Goal: Feedback & Contribution: Submit feedback/report problem

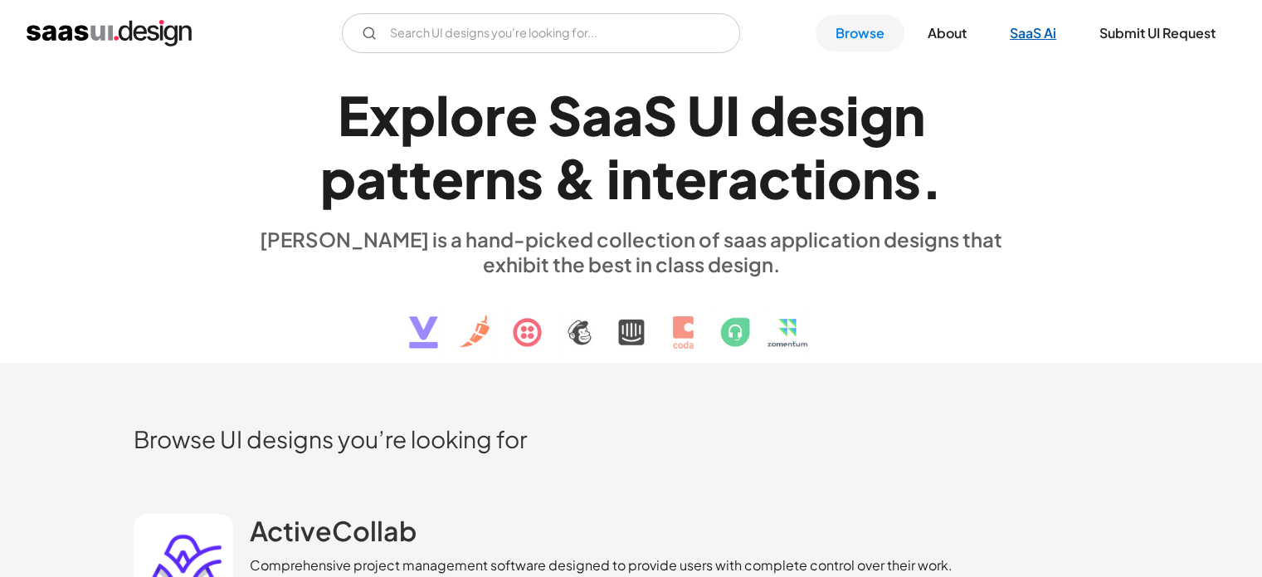
click at [1030, 37] on link "SaaS Ai" at bounding box center [1033, 33] width 86 height 37
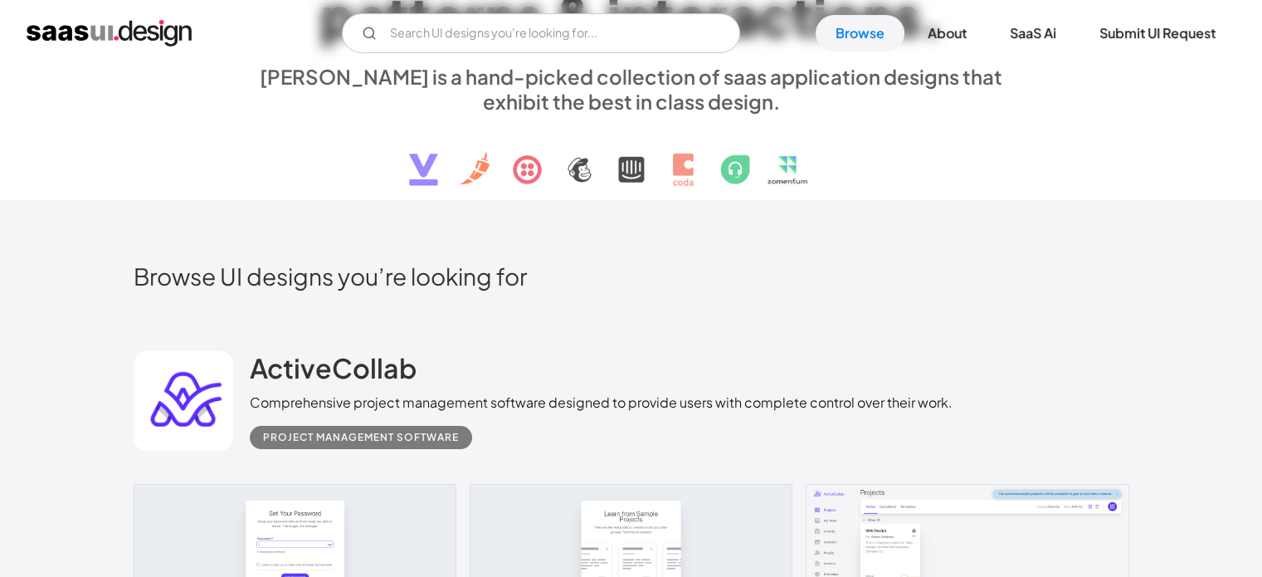
scroll to position [163, 0]
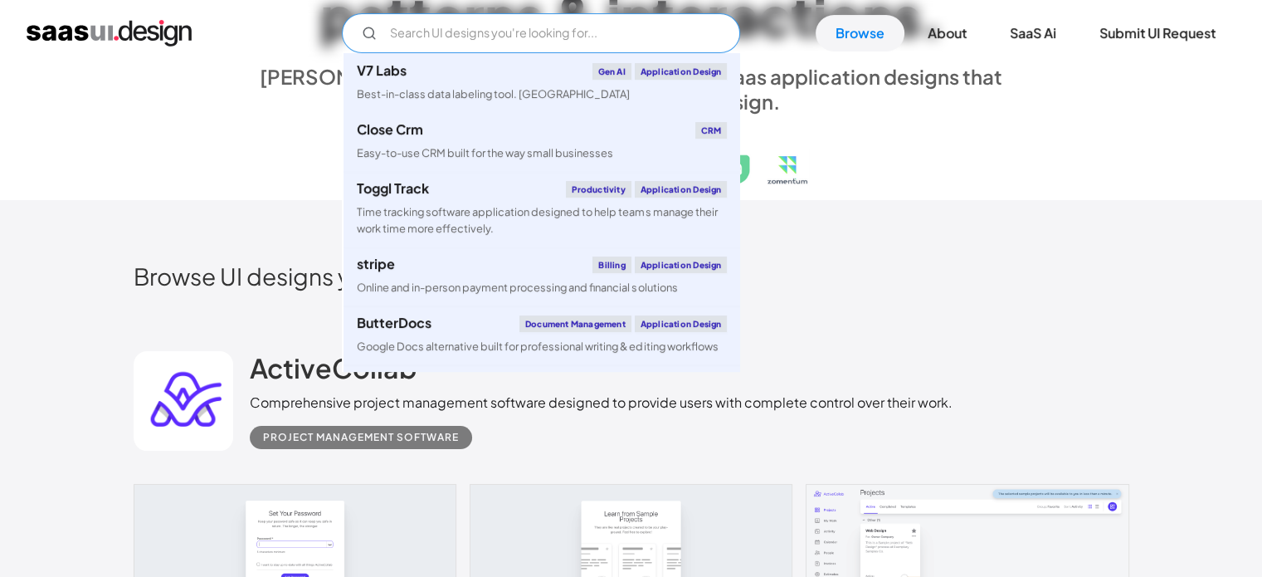
click at [443, 27] on input "Email Form" at bounding box center [541, 33] width 398 height 40
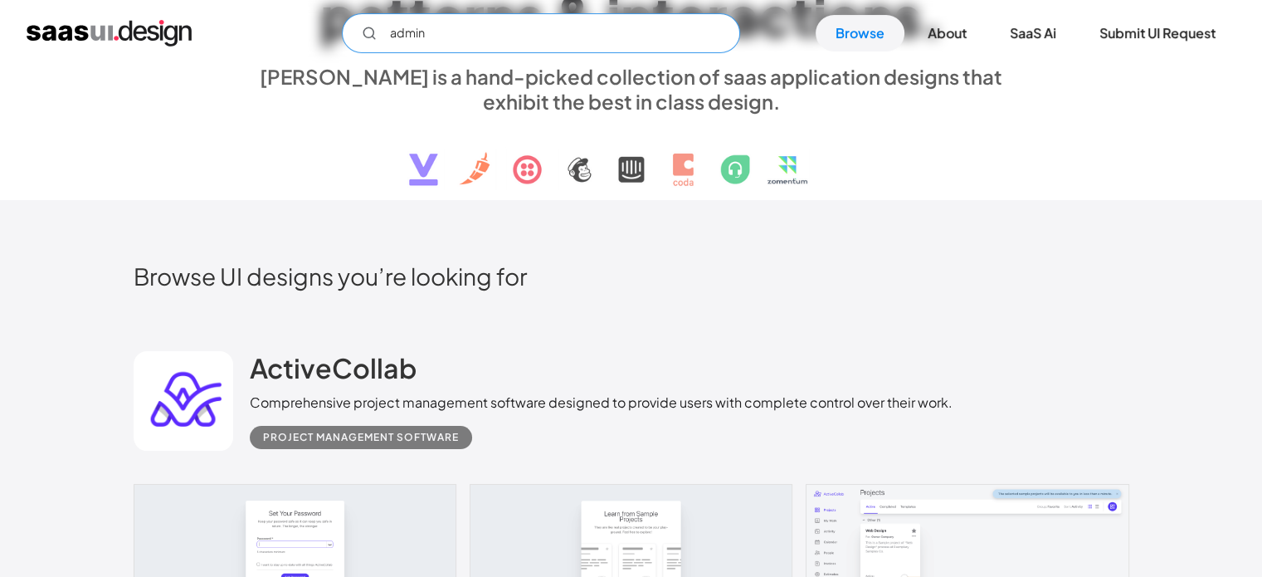
click at [351, 33] on input "admin" at bounding box center [541, 33] width 398 height 40
click at [368, 27] on circle "Email Form" at bounding box center [369, 32] width 10 height 10
click at [440, 30] on input "admin" at bounding box center [541, 33] width 398 height 40
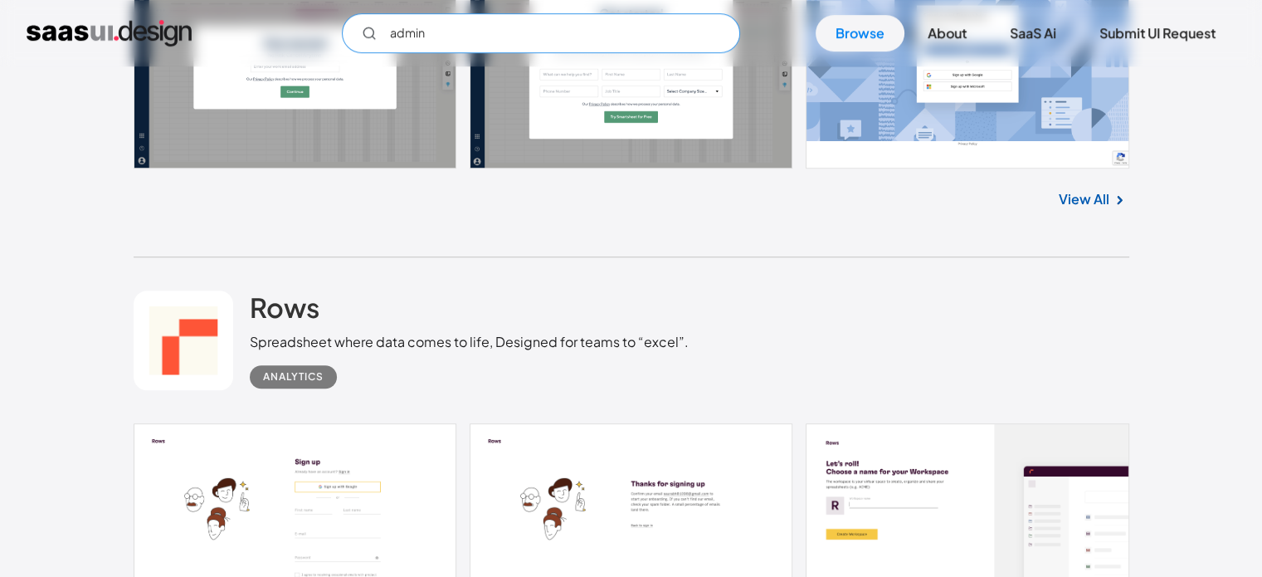
scroll to position [1138, 0]
drag, startPoint x: 488, startPoint y: 32, endPoint x: 299, endPoint y: 41, distance: 189.4
click at [352, 41] on input "admin" at bounding box center [541, 33] width 398 height 40
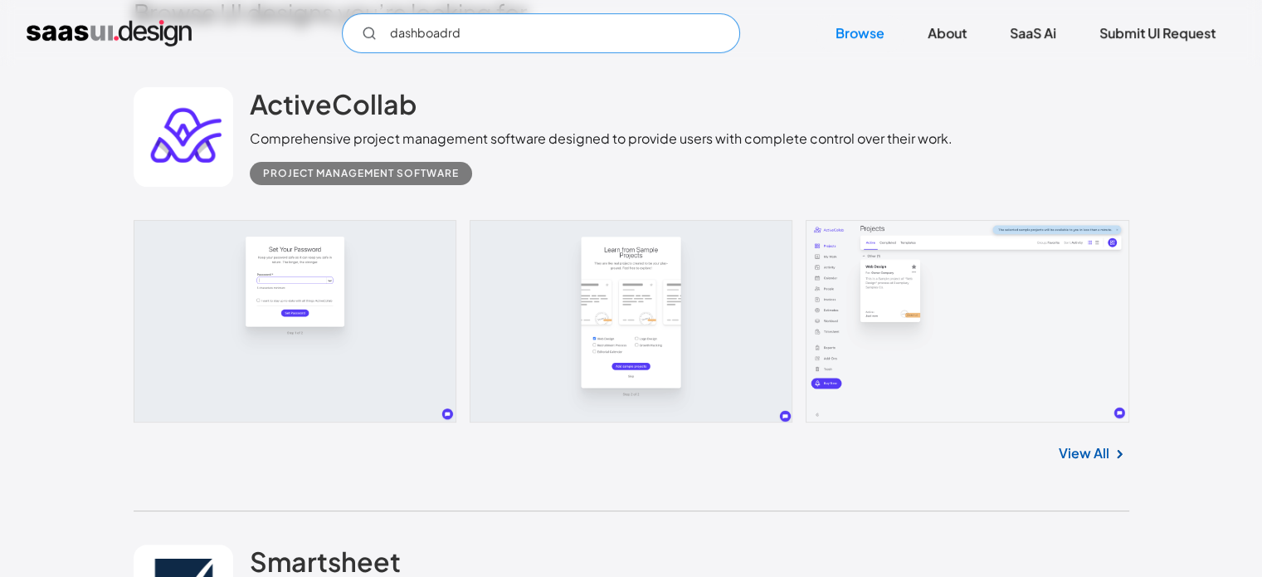
scroll to position [427, 0]
type input "dashboadrd"
click at [310, 269] on link at bounding box center [632, 320] width 996 height 202
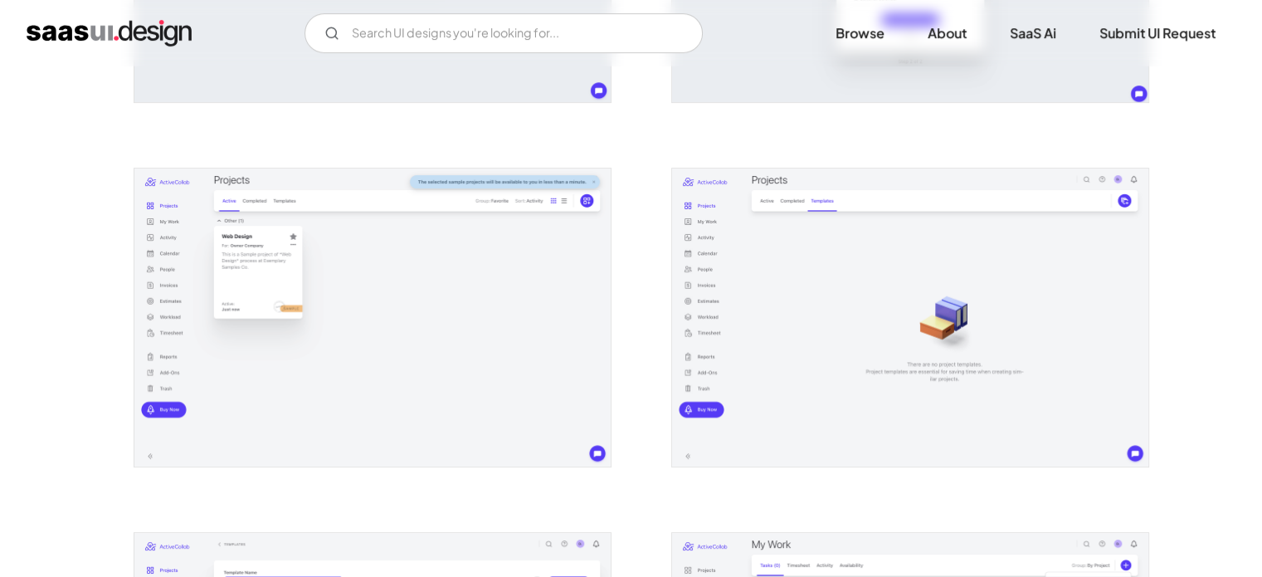
scroll to position [586, 0]
drag, startPoint x: 1214, startPoint y: 330, endPoint x: 1135, endPoint y: 245, distance: 116.3
click at [149, 26] on img "home" at bounding box center [109, 33] width 165 height 27
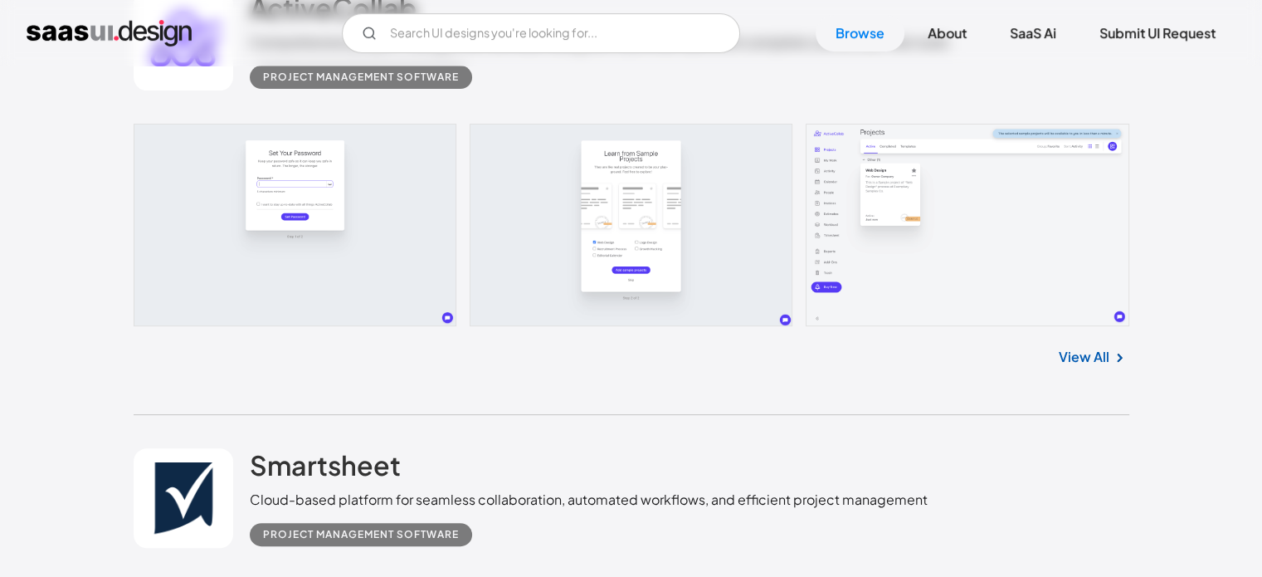
scroll to position [518, 0]
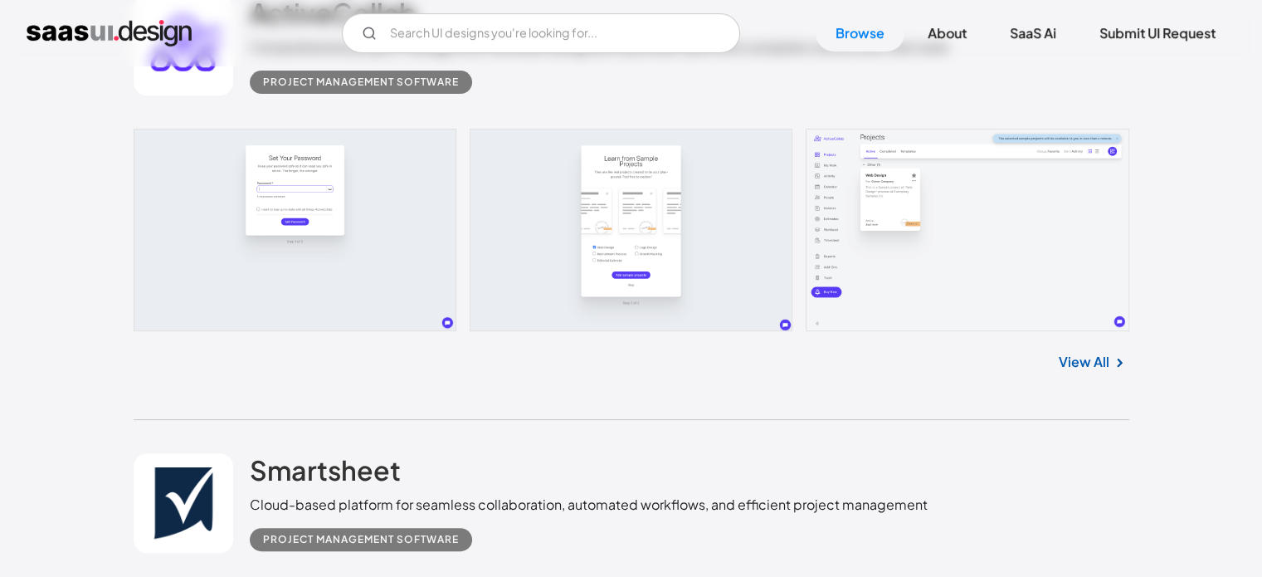
click at [368, 293] on link at bounding box center [632, 230] width 996 height 202
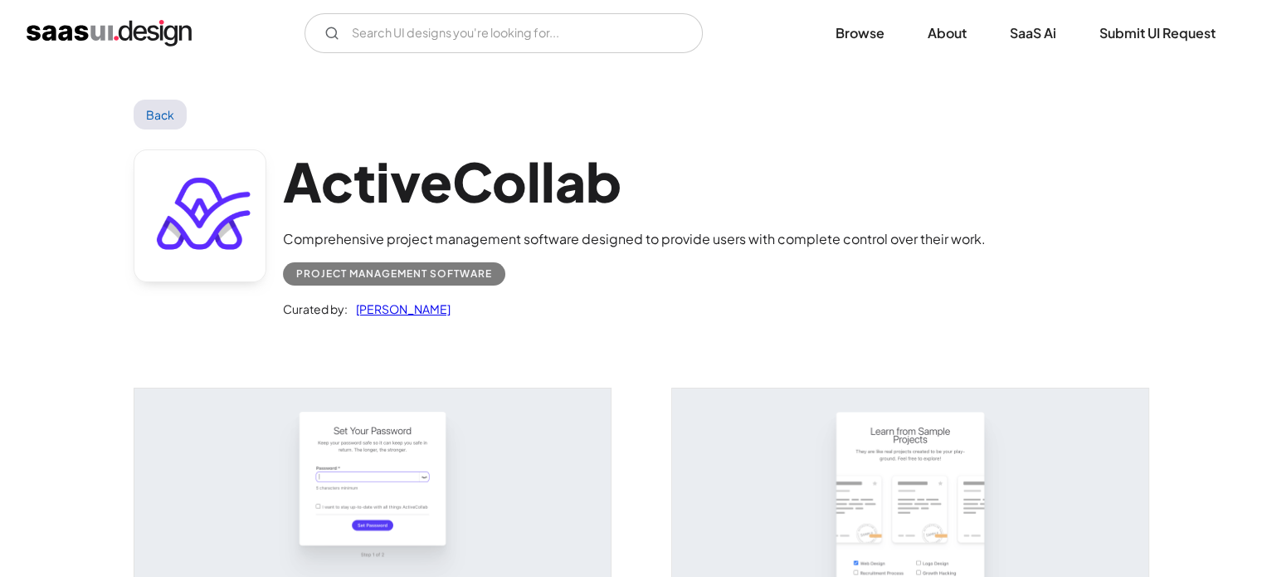
scroll to position [232, 0]
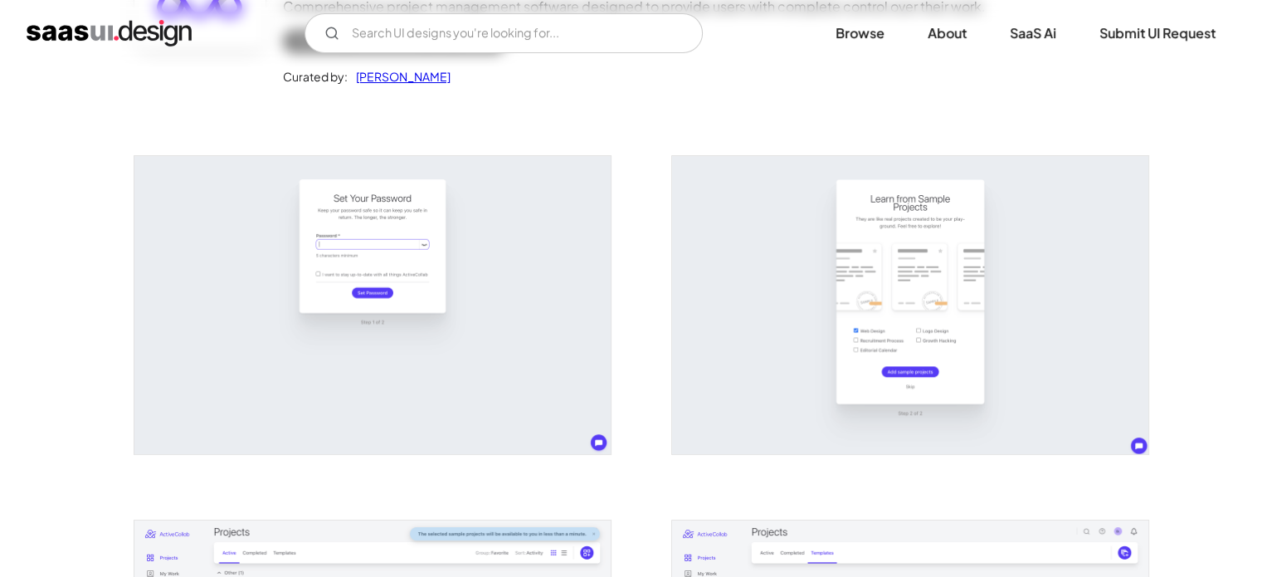
click at [407, 343] on img "open lightbox" at bounding box center [372, 305] width 476 height 298
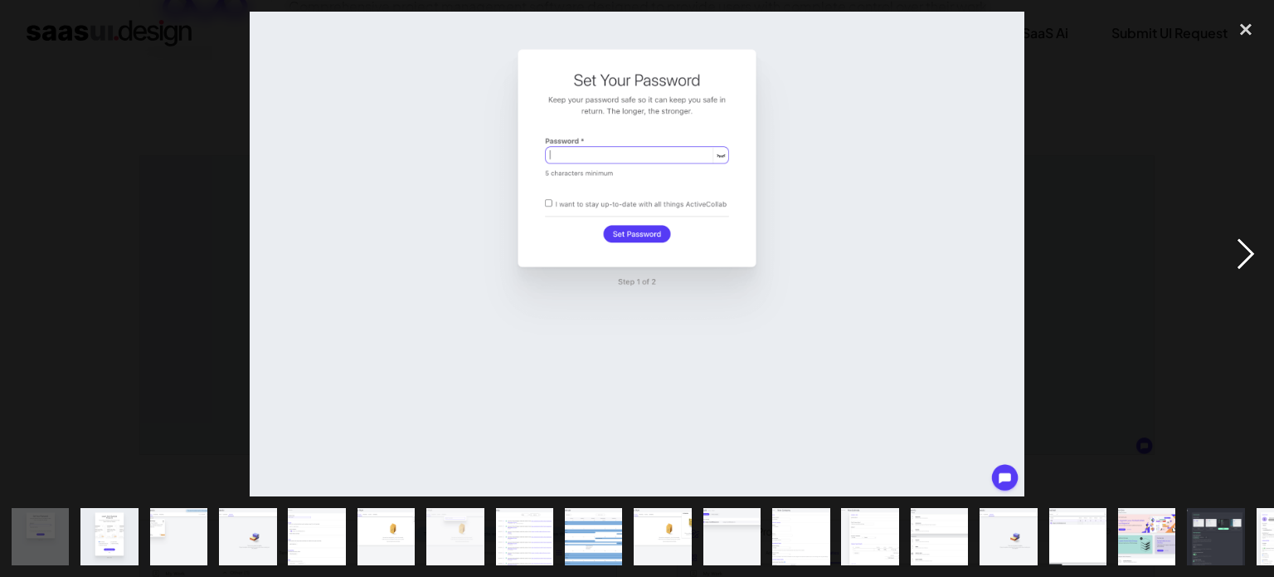
click at [1250, 250] on div "next image" at bounding box center [1246, 254] width 56 height 485
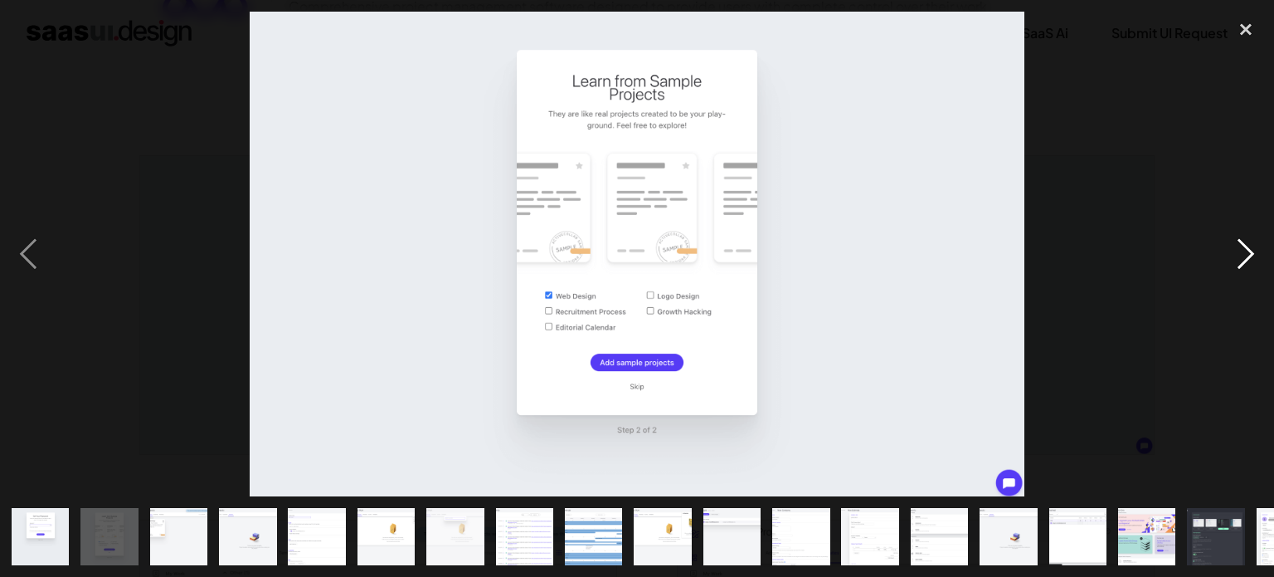
click at [1250, 250] on div "next image" at bounding box center [1246, 254] width 56 height 485
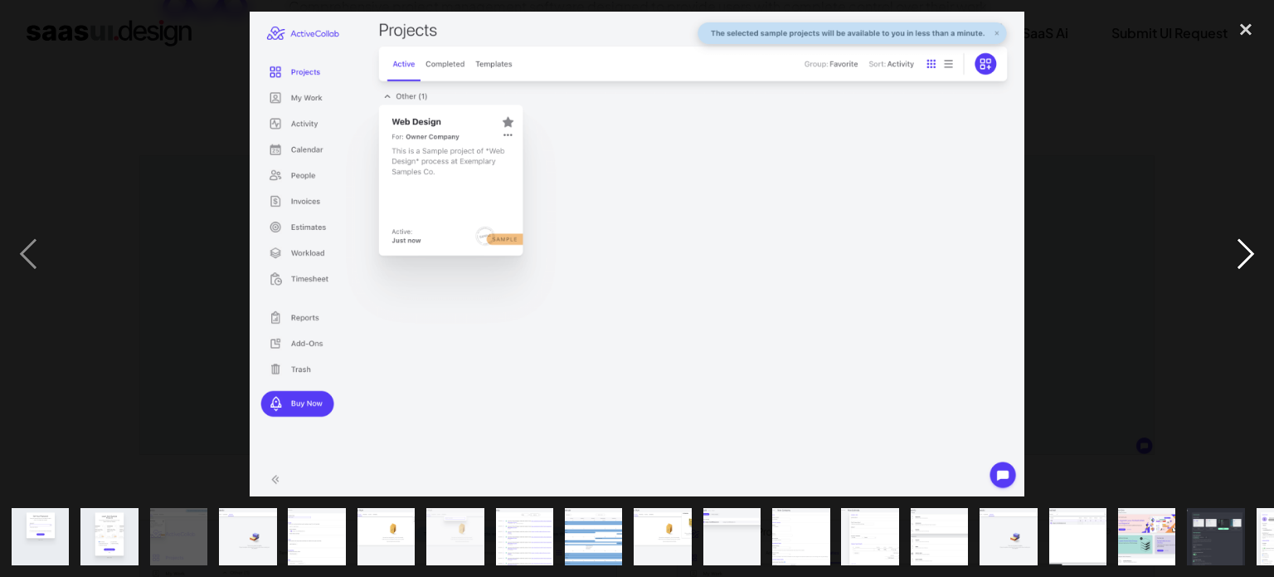
click at [1250, 250] on div "next image" at bounding box center [1246, 254] width 56 height 485
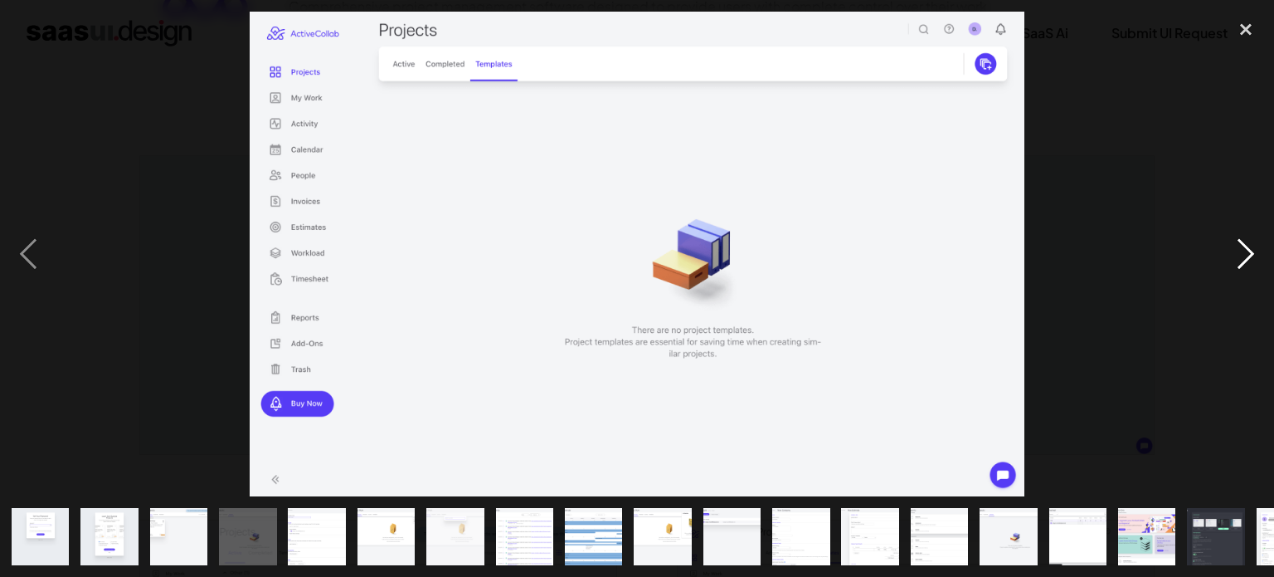
click at [1250, 250] on div "next image" at bounding box center [1246, 254] width 56 height 485
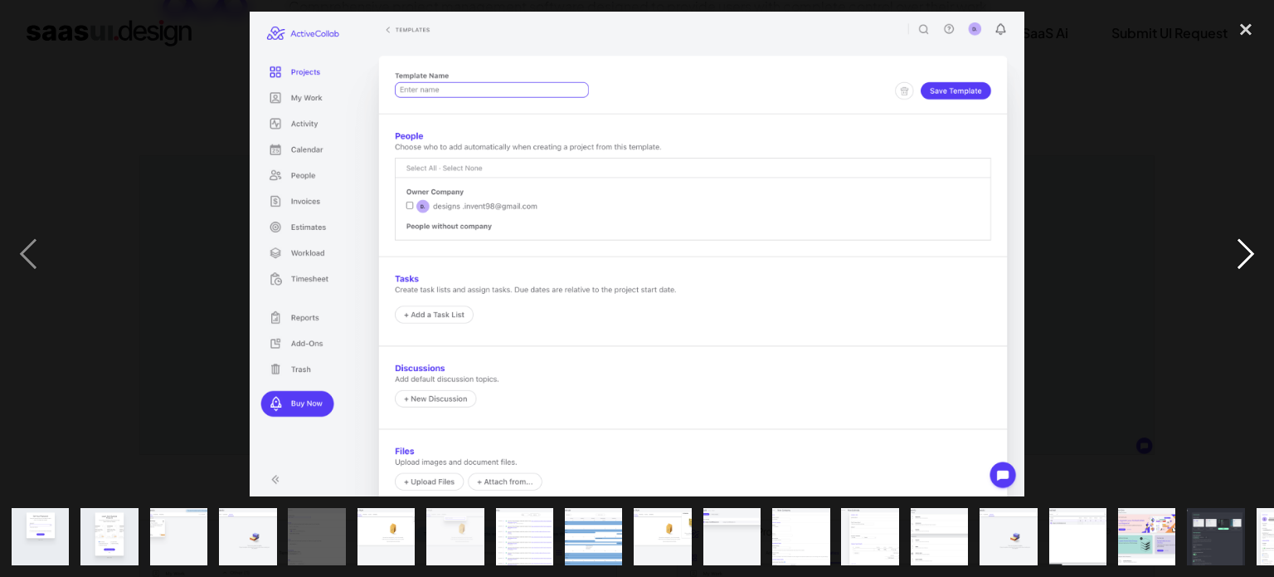
click at [1250, 250] on div "next image" at bounding box center [1246, 254] width 56 height 485
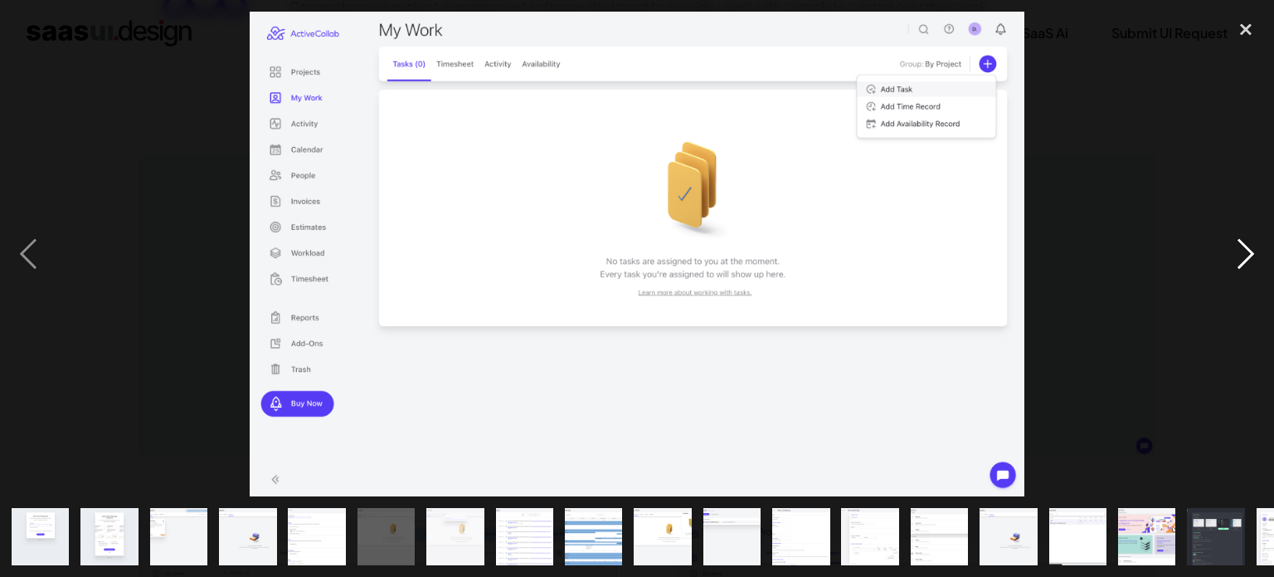
click at [1250, 250] on div "next image" at bounding box center [1246, 254] width 56 height 485
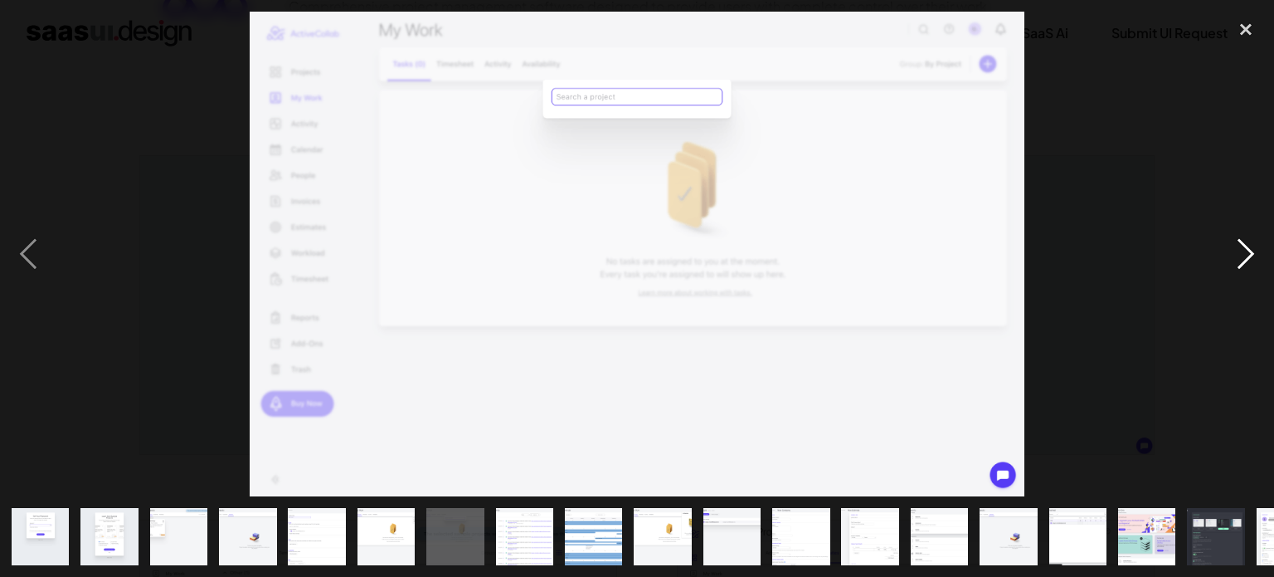
click at [1250, 250] on div "next image" at bounding box center [1246, 254] width 56 height 485
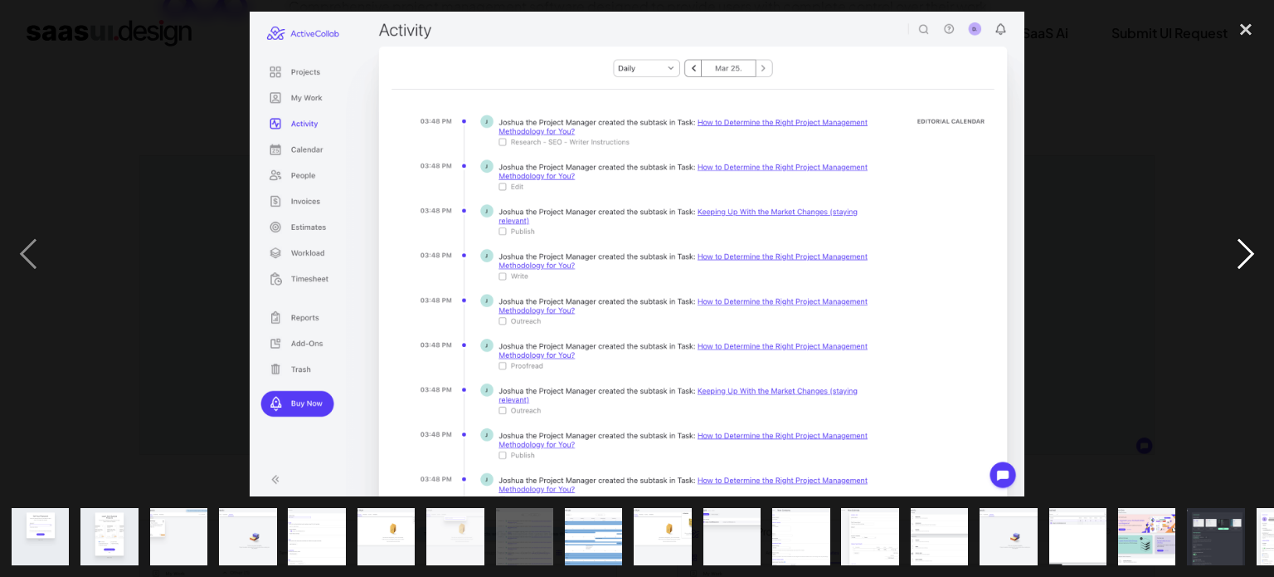
click at [1250, 250] on div "next image" at bounding box center [1246, 254] width 56 height 485
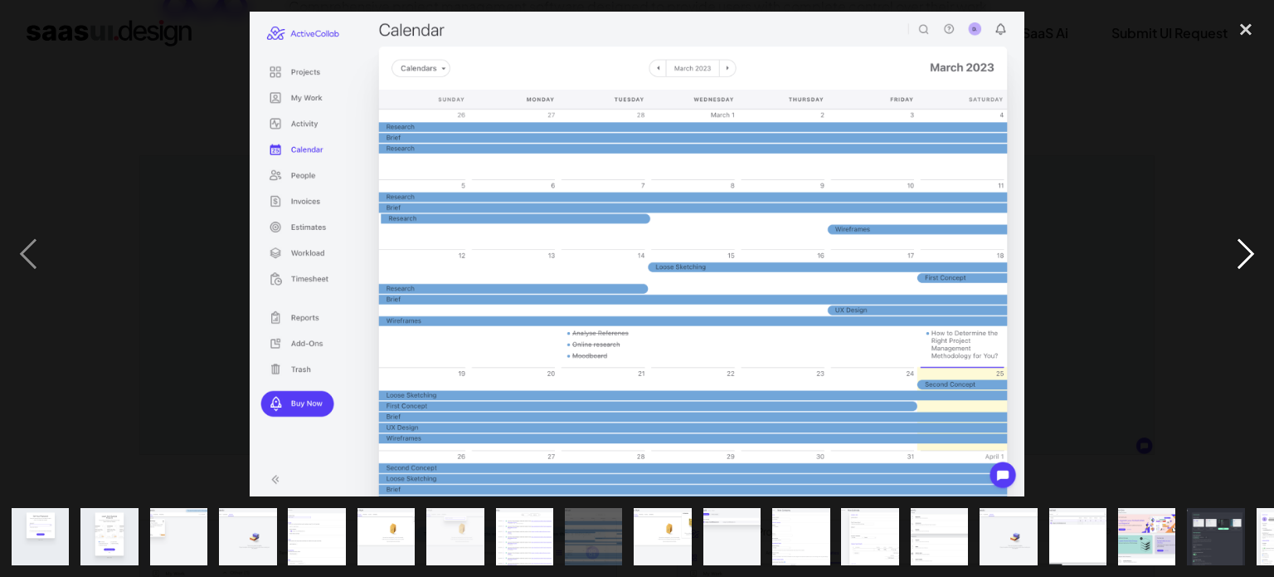
click at [1250, 250] on div "next image" at bounding box center [1246, 254] width 56 height 485
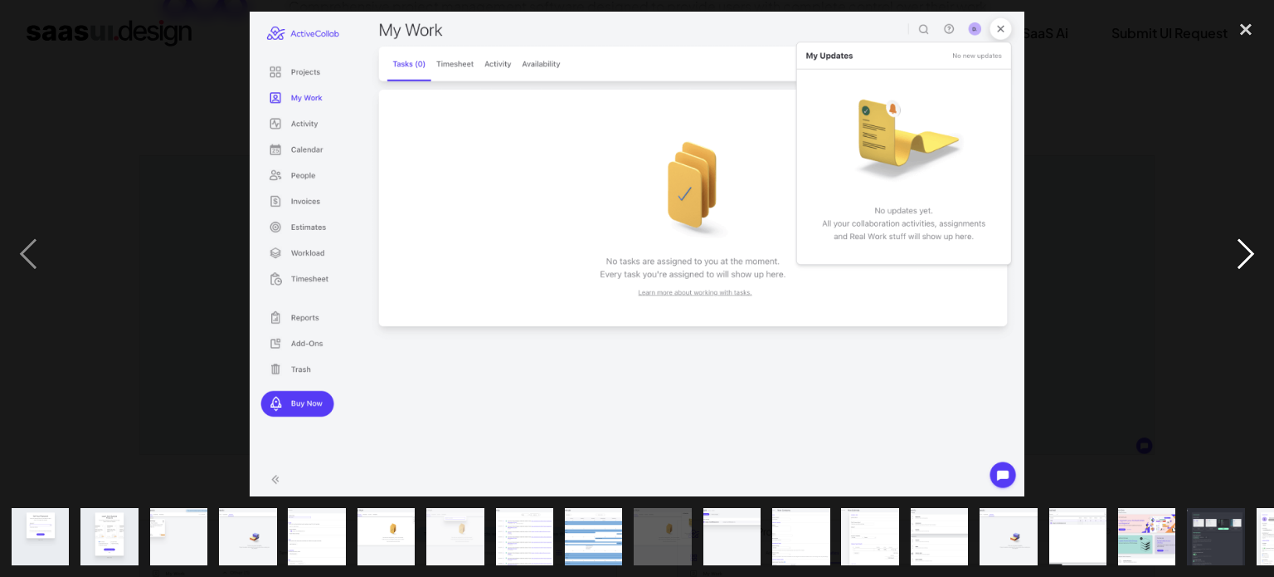
click at [1250, 250] on div "next image" at bounding box center [1246, 254] width 56 height 485
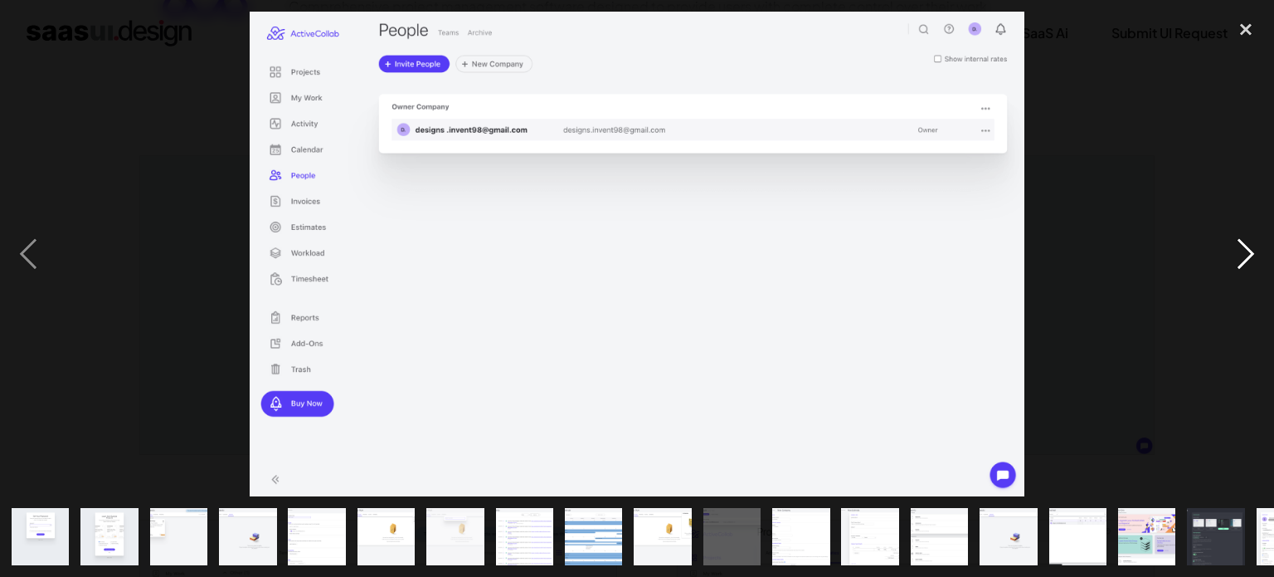
click at [1250, 250] on div "next image" at bounding box center [1246, 254] width 56 height 485
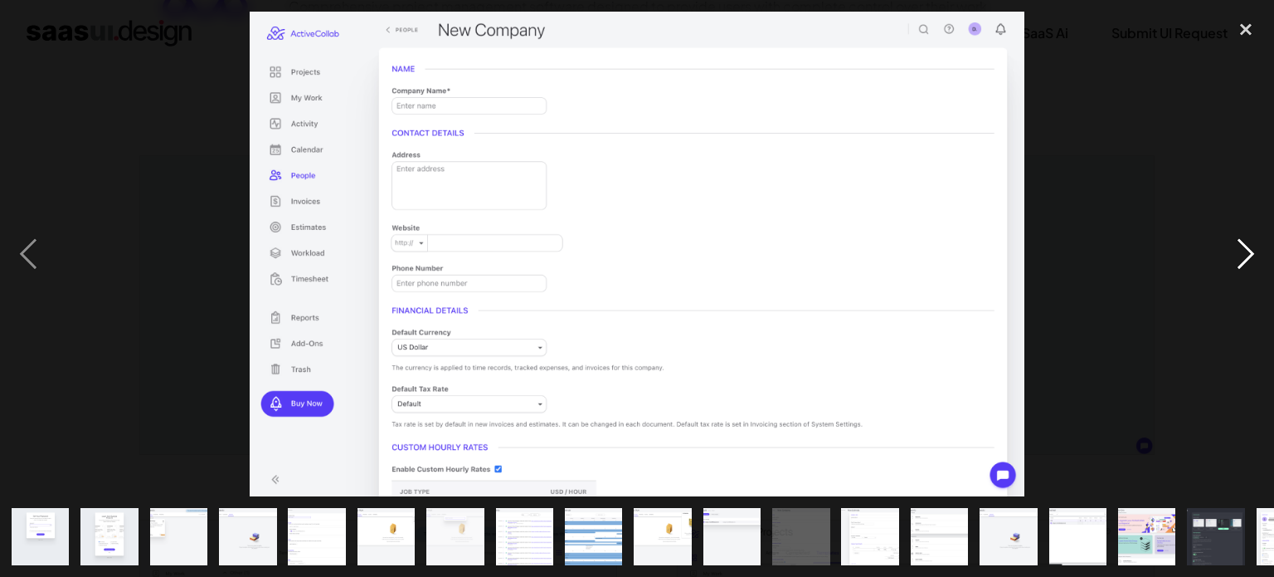
click at [1250, 250] on div "next image" at bounding box center [1246, 254] width 56 height 485
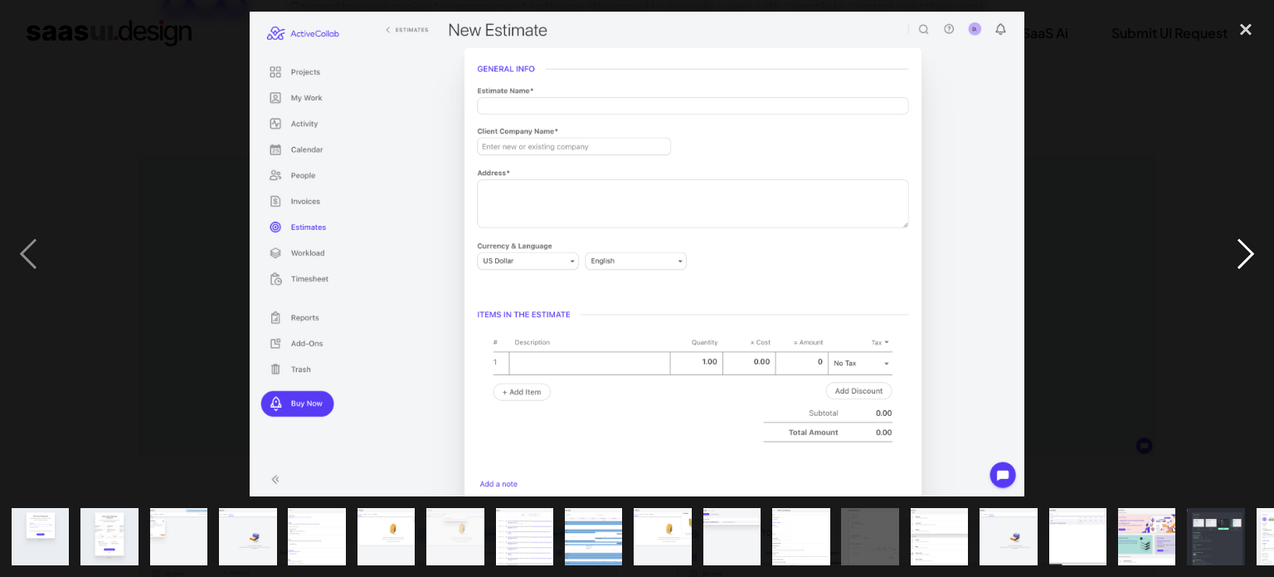
click at [1250, 250] on div "next image" at bounding box center [1246, 254] width 56 height 485
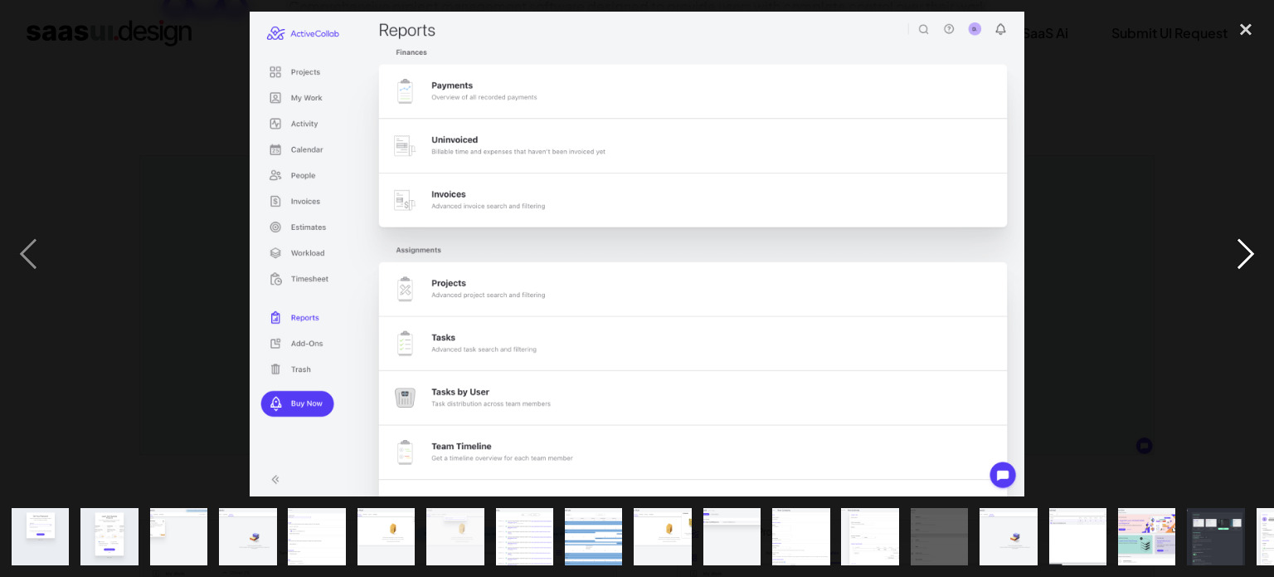
click at [1250, 250] on div "next image" at bounding box center [1246, 254] width 56 height 485
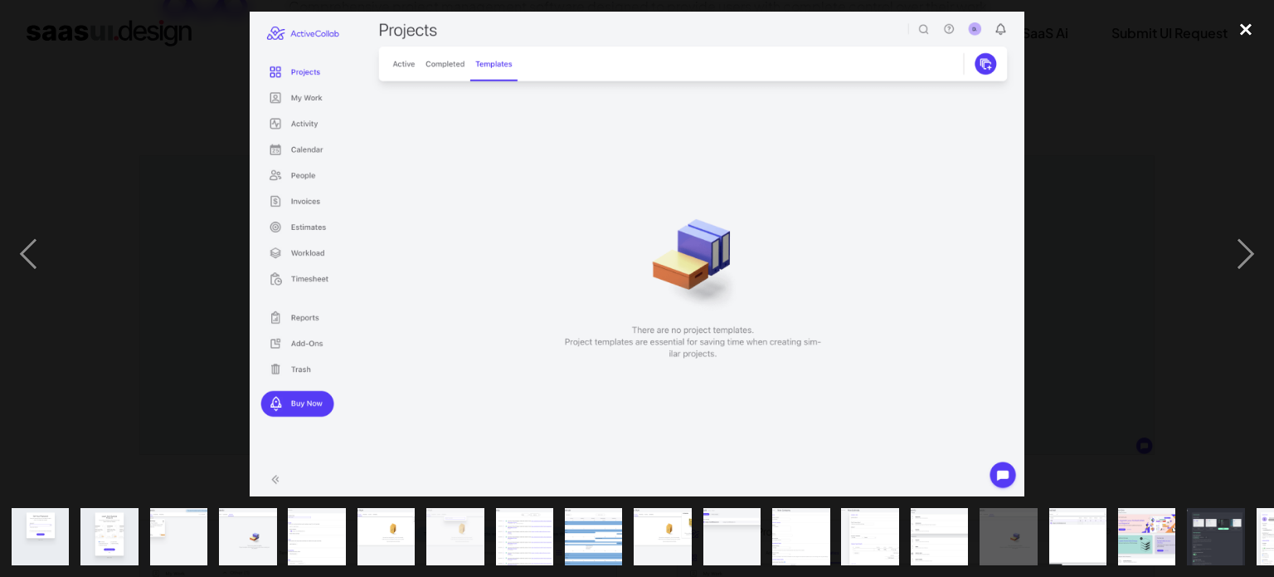
click at [1253, 19] on div "close lightbox" at bounding box center [1246, 30] width 56 height 37
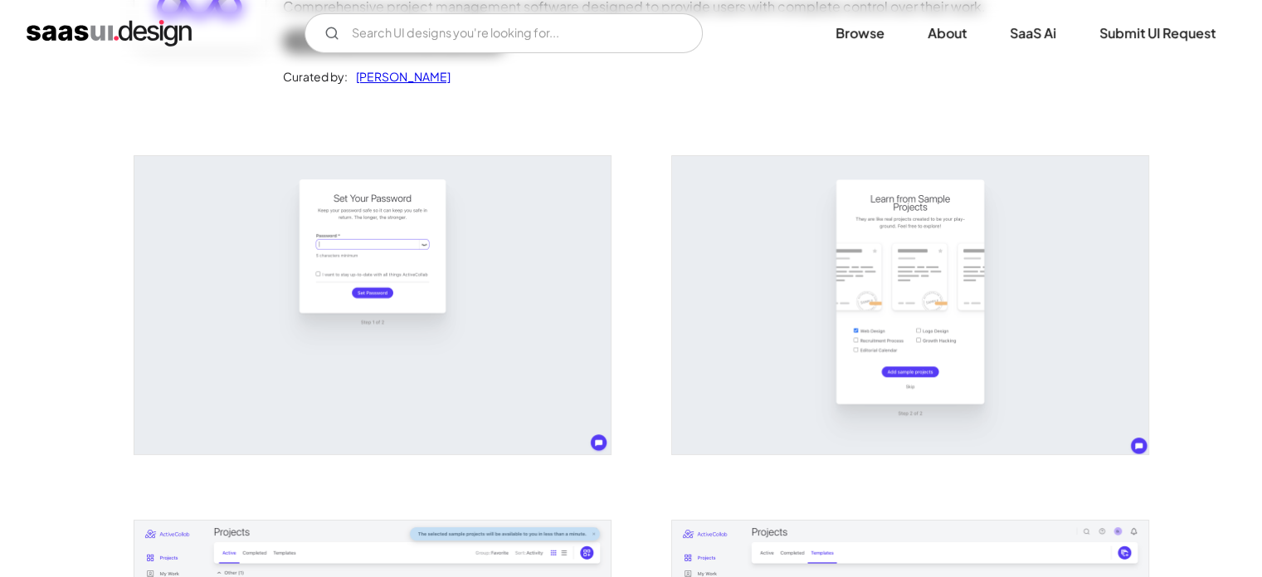
drag, startPoint x: 1121, startPoint y: 15, endPoint x: 1111, endPoint y: 6, distance: 13.5
click at [1121, 15] on link "Submit UI Request" at bounding box center [1157, 33] width 156 height 37
